Goal: Task Accomplishment & Management: Use online tool/utility

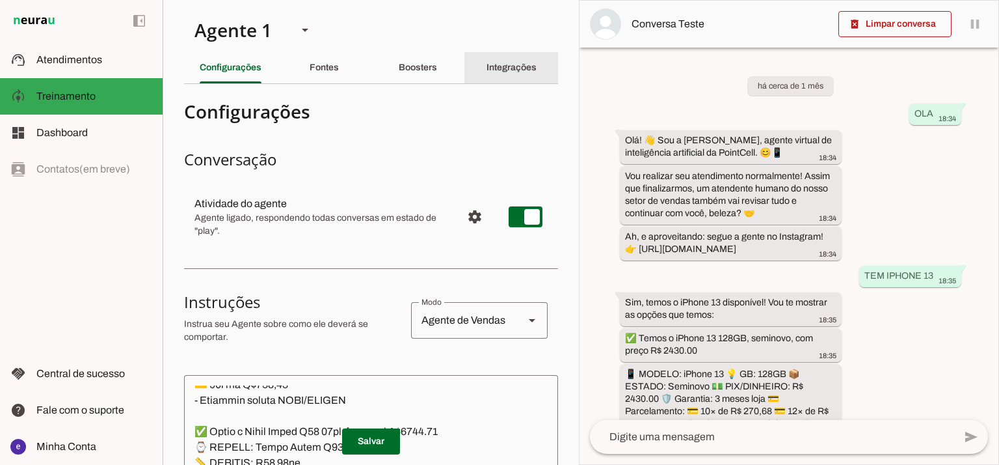
click at [528, 70] on div "Integrações" at bounding box center [512, 67] width 50 height 31
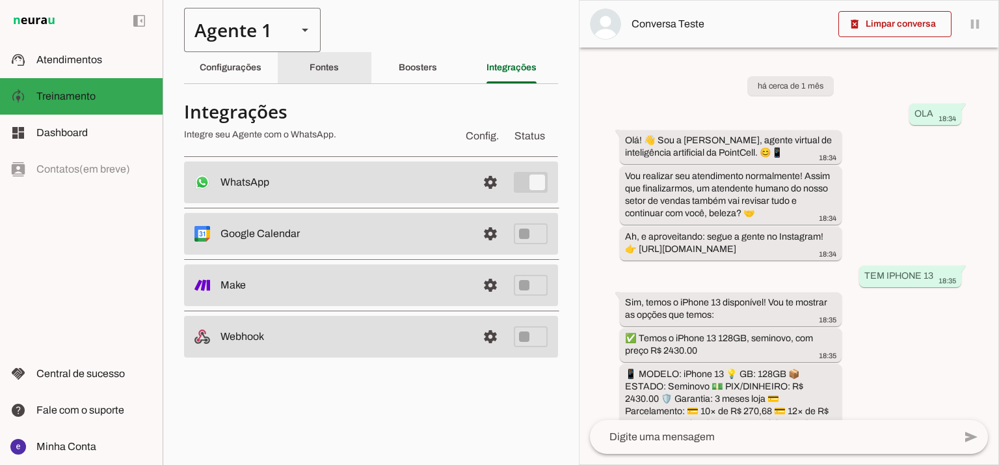
click at [272, 42] on div "Agente 1" at bounding box center [235, 30] width 103 height 44
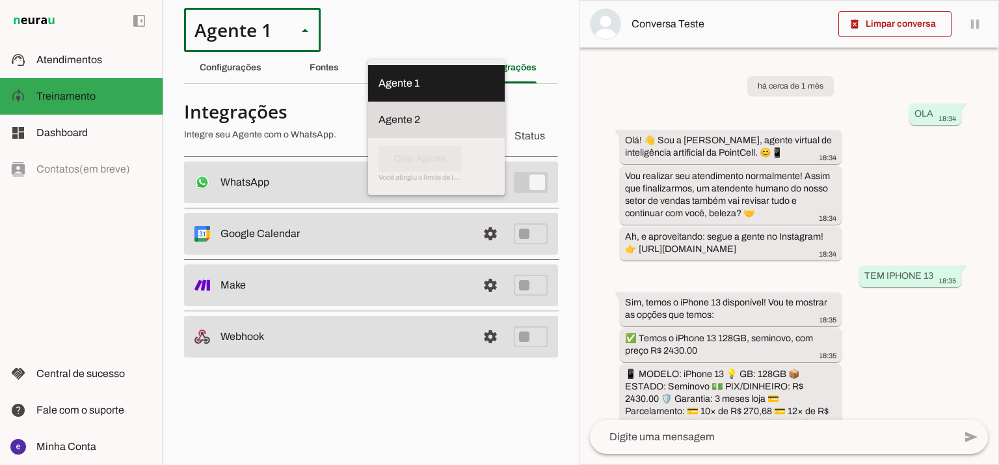
click at [368, 101] on md-item "Agente 2" at bounding box center [436, 119] width 137 height 36
type md-outlined-select "RuOCWl5a1vBOMK8Vzn98"
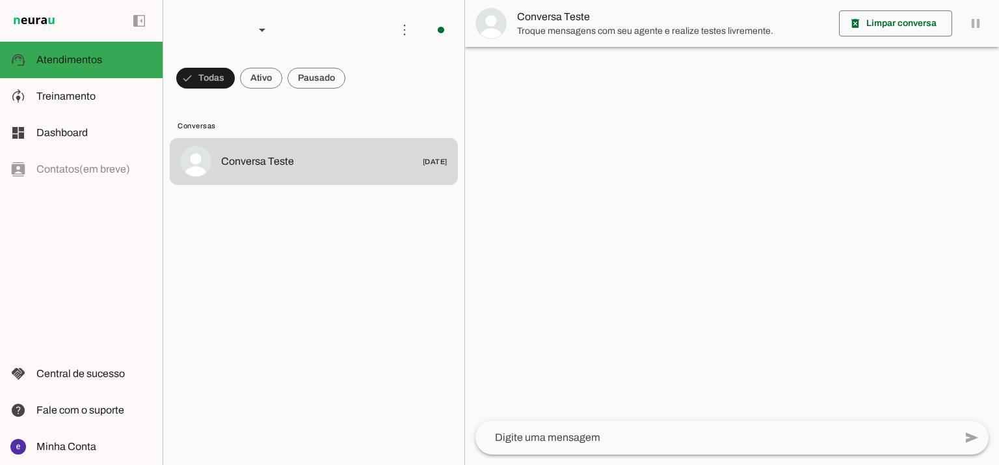
click at [81, 111] on md-item "model_training Treinamento Treinamento" at bounding box center [81, 96] width 163 height 36
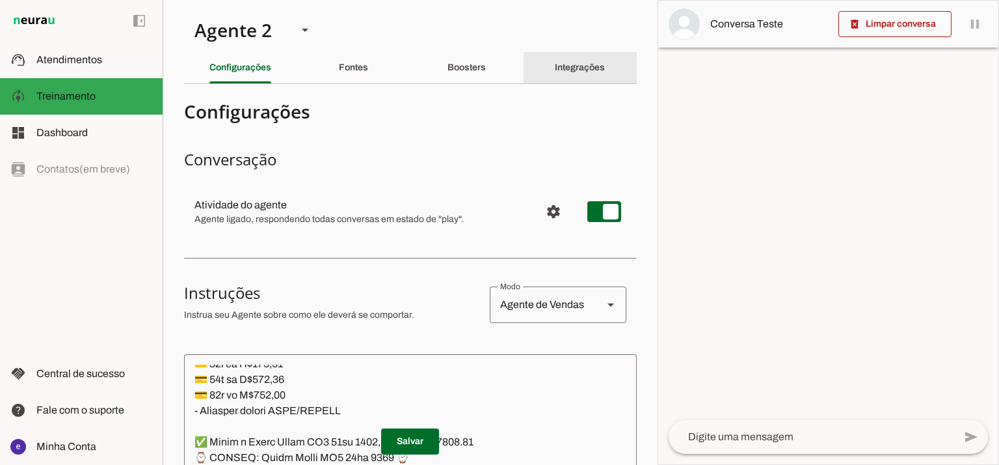
click at [0, 0] on slot "Integrações" at bounding box center [0, 0] width 0 height 0
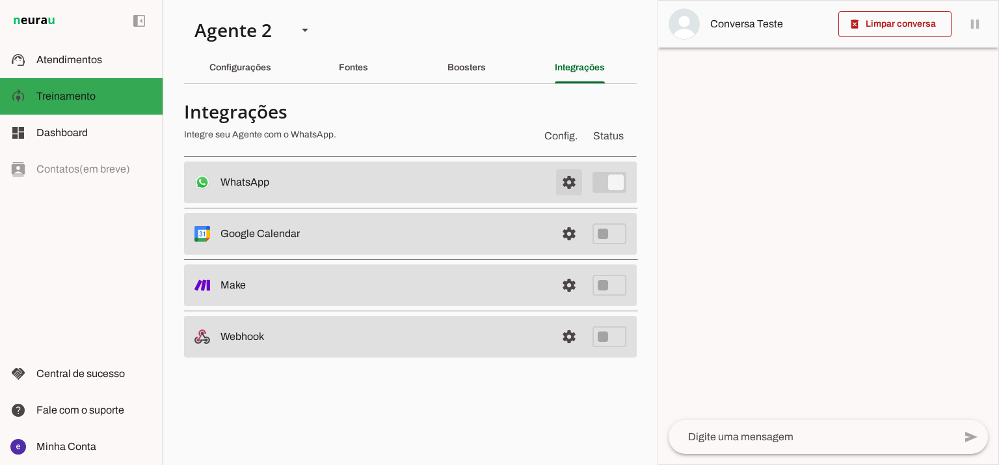
click at [565, 183] on span at bounding box center [569, 182] width 31 height 31
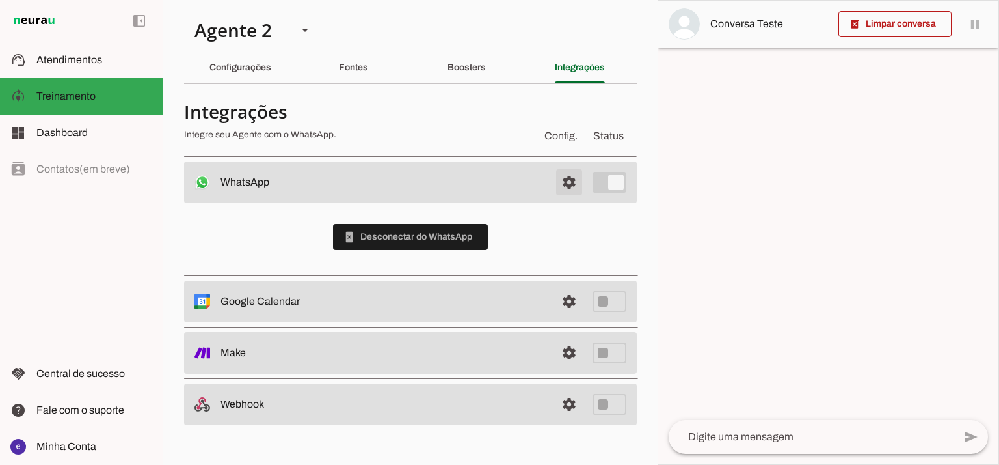
click at [561, 183] on span at bounding box center [569, 182] width 31 height 31
